Goal: Task Accomplishment & Management: Manage account settings

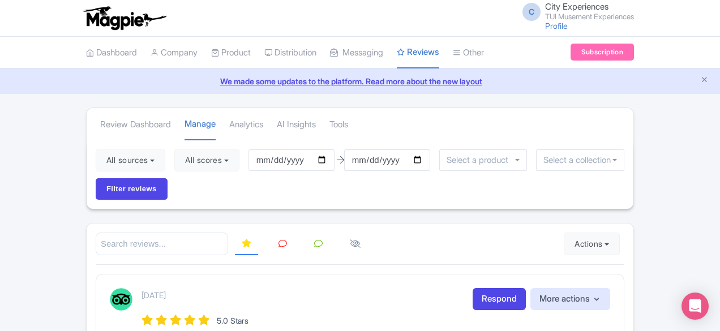
click at [470, 81] on link "We made some updates to the platform. Read more about the new layout" at bounding box center [360, 81] width 707 height 12
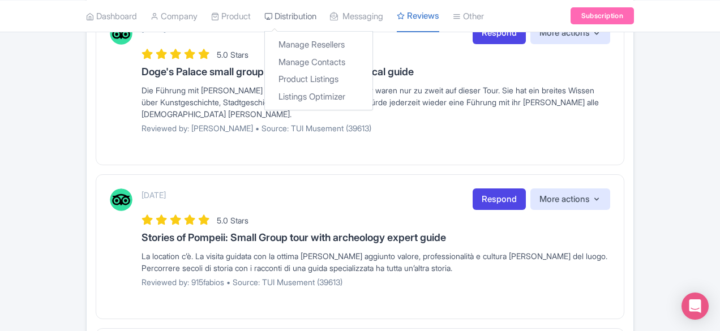
scroll to position [170, 0]
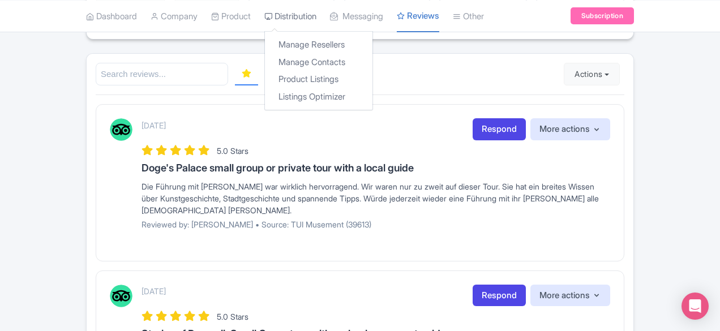
click at [265, 16] on link "Distribution" at bounding box center [291, 16] width 52 height 31
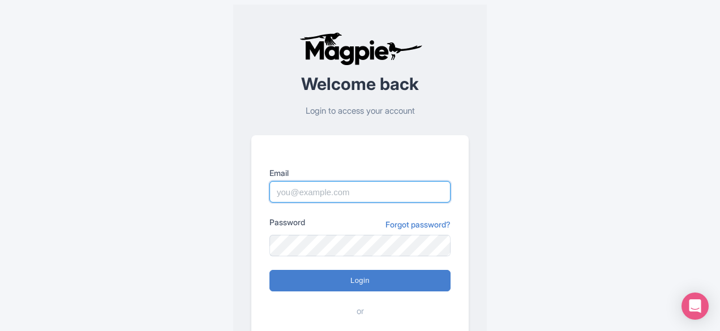
click at [369, 185] on input "Email" at bounding box center [360, 192] width 181 height 22
type input "city.experiences@tui.com"
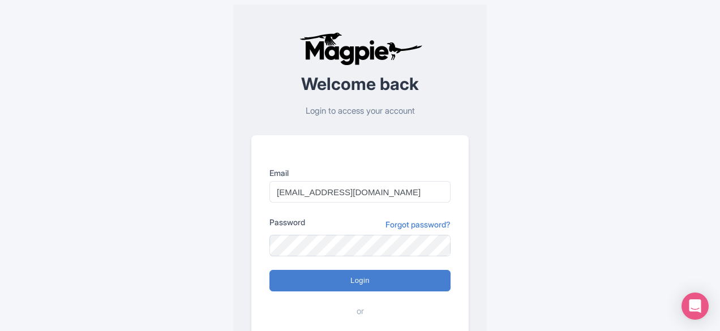
click at [535, 206] on div "Welcome back Login to access your account Email city.experiences@tui.com Passwo…" at bounding box center [360, 221] width 562 height 442
